Goal: Task Accomplishment & Management: Manage account settings

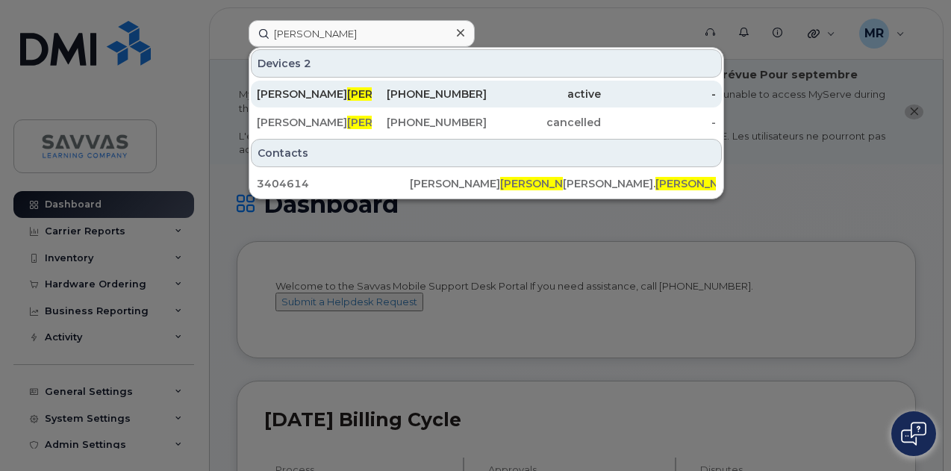
type input "Sundby"
click at [363, 99] on div "ALLISON SUNDBY" at bounding box center [314, 94] width 115 height 15
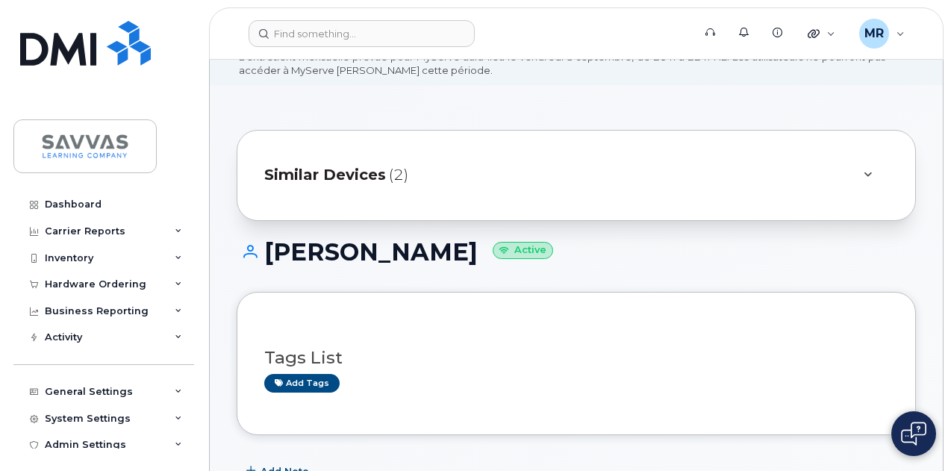
scroll to position [74, 0]
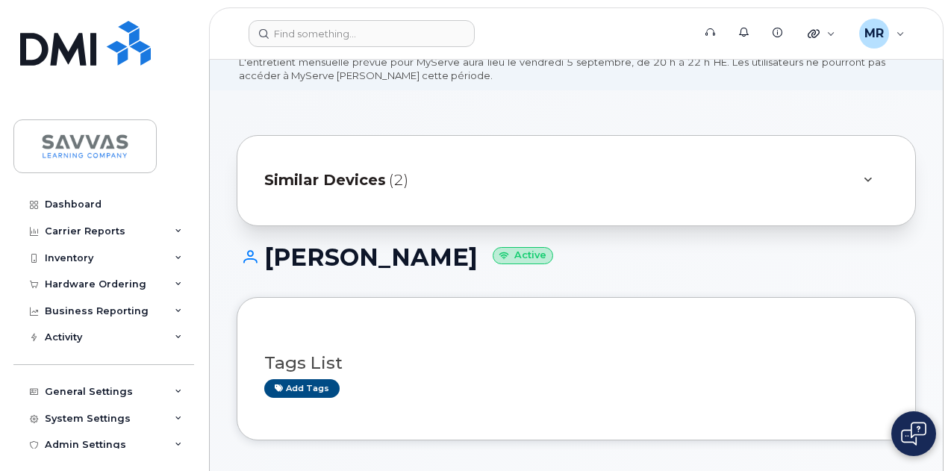
click at [498, 172] on div "Similar Devices (2)" at bounding box center [555, 181] width 582 height 36
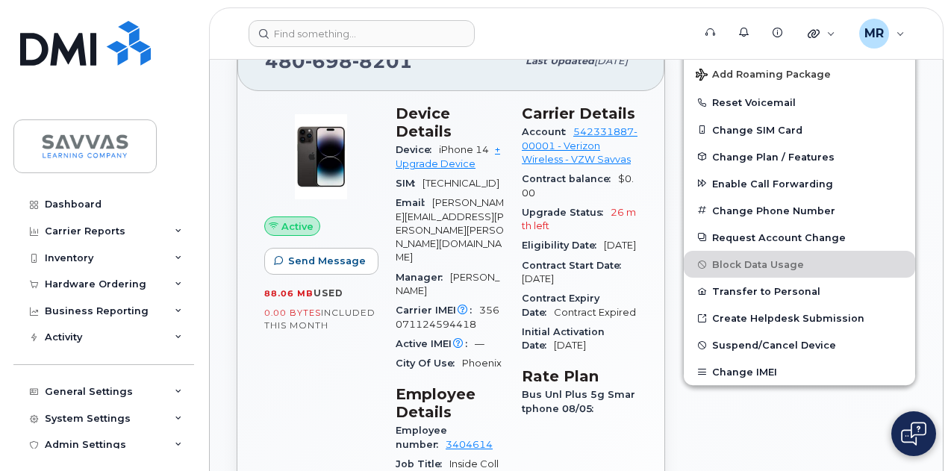
scroll to position [639, 0]
click at [735, 343] on span "Suspend/Cancel Device" at bounding box center [774, 344] width 124 height 11
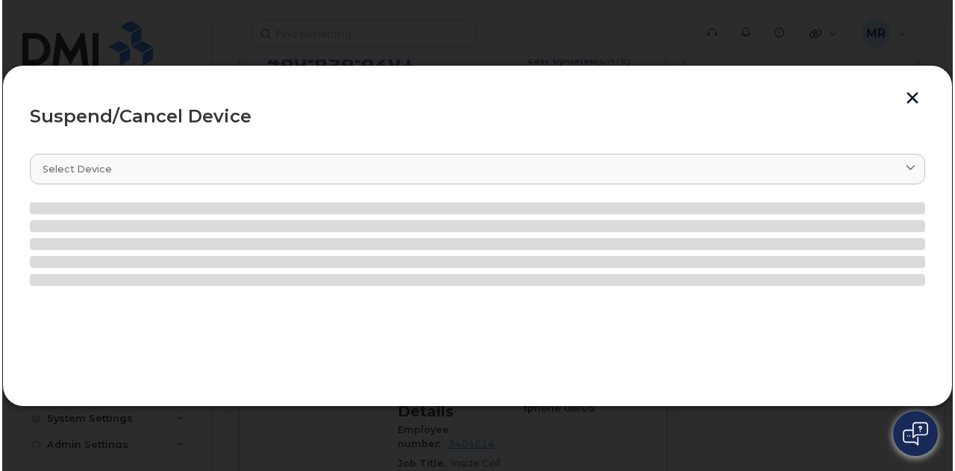
scroll to position [640, 0]
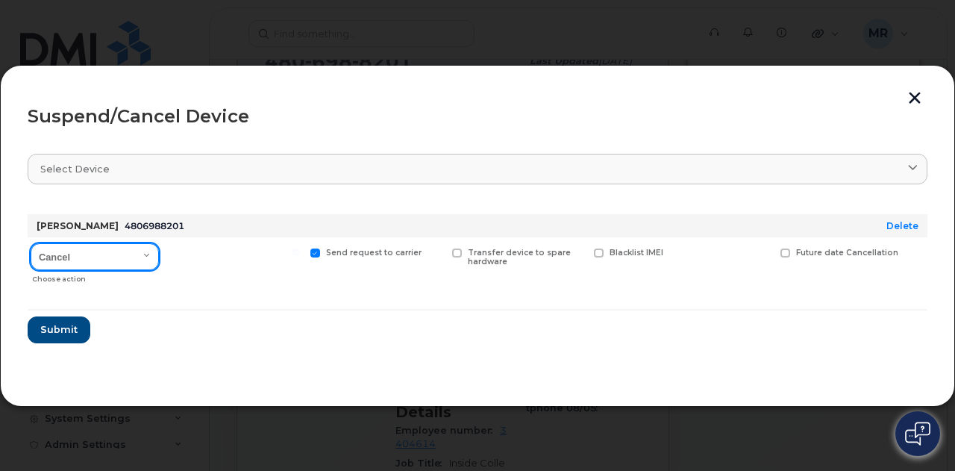
click at [139, 251] on select "Cancel Suspend - Reduced Rate Suspend - Full Rate Suspend - Lost Device/Stolen …" at bounding box center [95, 256] width 128 height 27
select select "[object Object]"
click at [31, 243] on select "Cancel Suspend - Reduced Rate Suspend - Full Rate Suspend - Lost Device/Stolen …" at bounding box center [95, 256] width 128 height 27
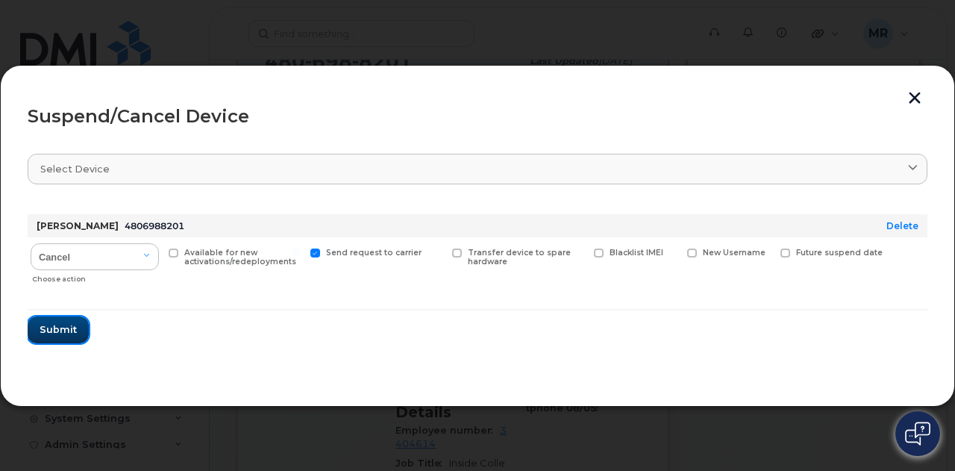
click at [69, 325] on span "Submit" at bounding box center [58, 329] width 37 height 14
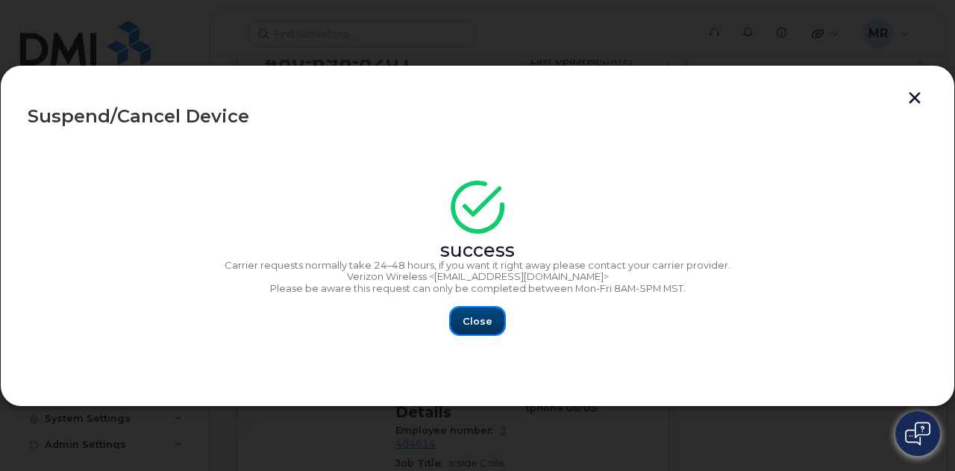
click at [475, 311] on button "Close" at bounding box center [478, 320] width 54 height 27
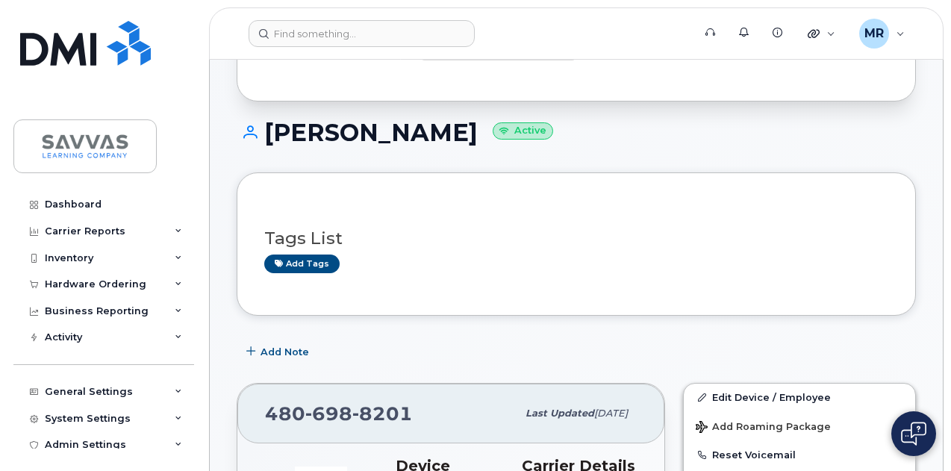
scroll to position [280, 0]
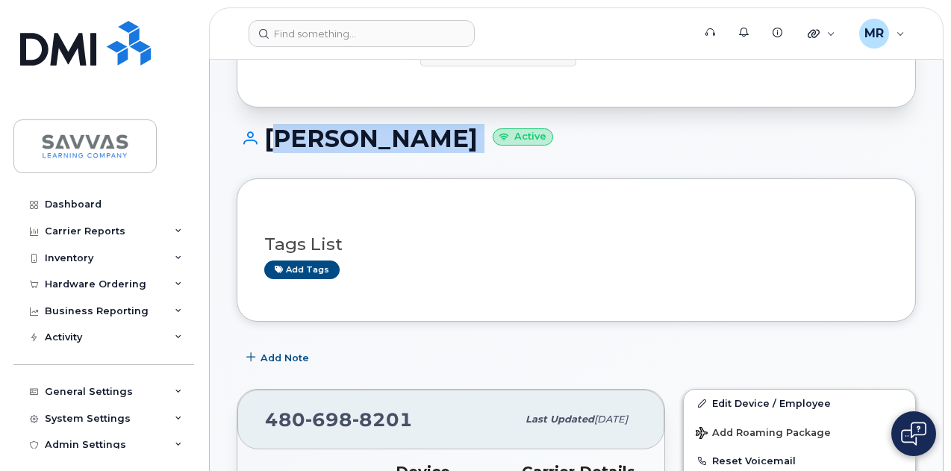
drag, startPoint x: 495, startPoint y: 128, endPoint x: 267, endPoint y: 143, distance: 228.8
click at [267, 143] on h1 "[PERSON_NAME] Active" at bounding box center [576, 138] width 679 height 26
copy h1 "[PERSON_NAME]"
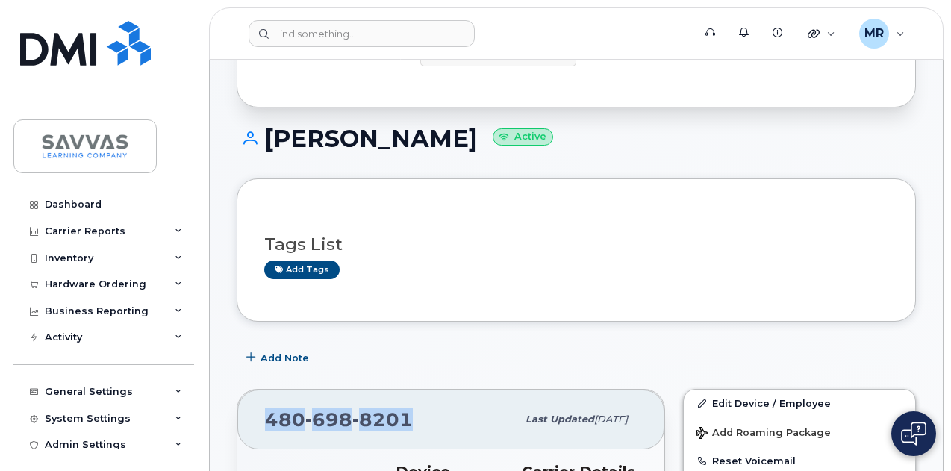
drag, startPoint x: 427, startPoint y: 404, endPoint x: 266, endPoint y: 423, distance: 162.3
click at [266, 423] on div "[PHONE_NUMBER]" at bounding box center [390, 419] width 251 height 31
copy span "[PHONE_NUMBER]"
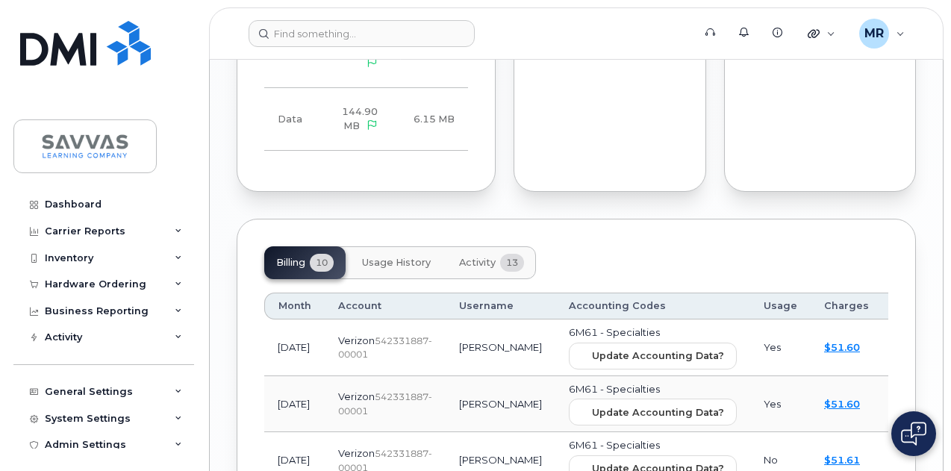
scroll to position [1597, 0]
click at [500, 246] on button "Activity 13" at bounding box center [491, 262] width 89 height 33
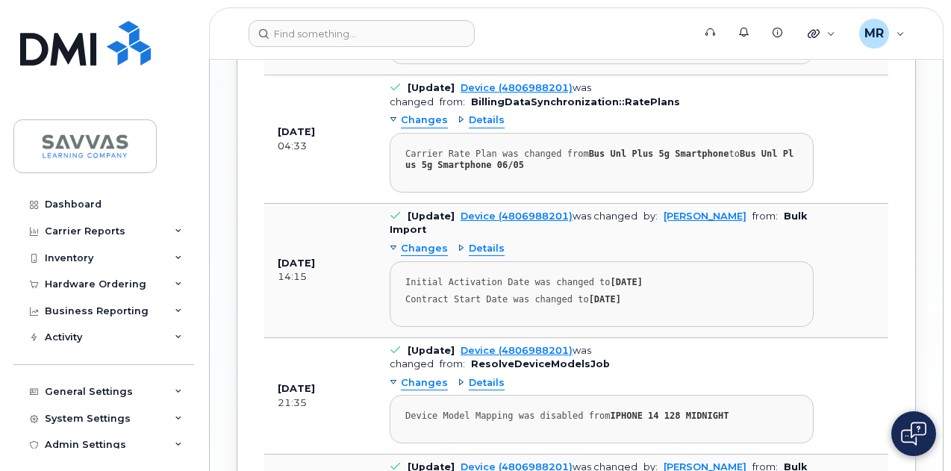
scroll to position [2756, 0]
